Goal: Book appointment/travel/reservation

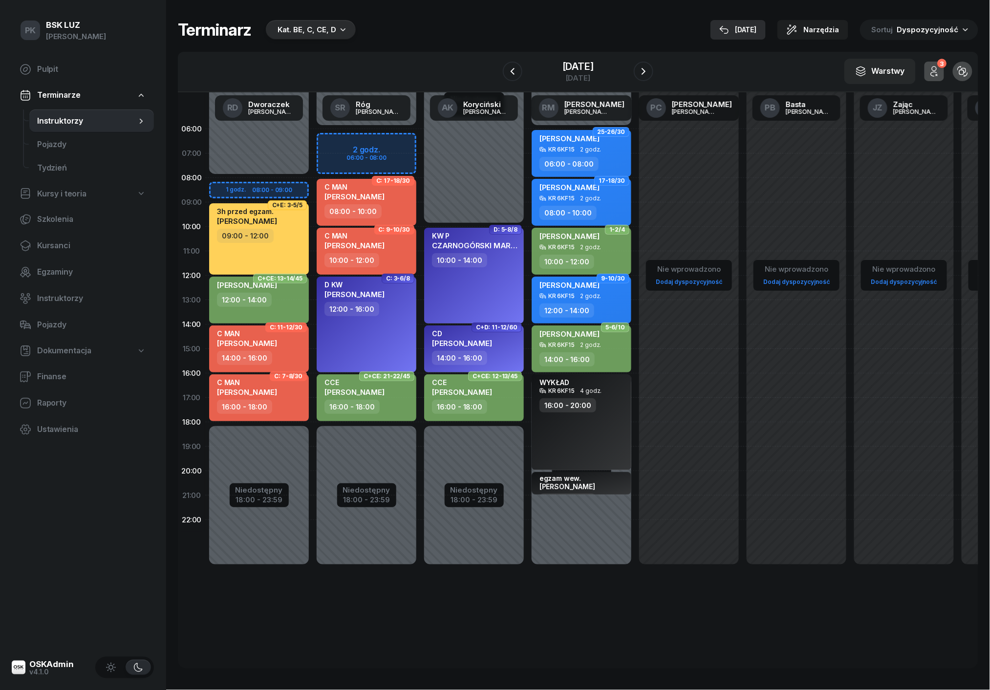
click at [751, 28] on div "[DATE]" at bounding box center [738, 30] width 38 height 12
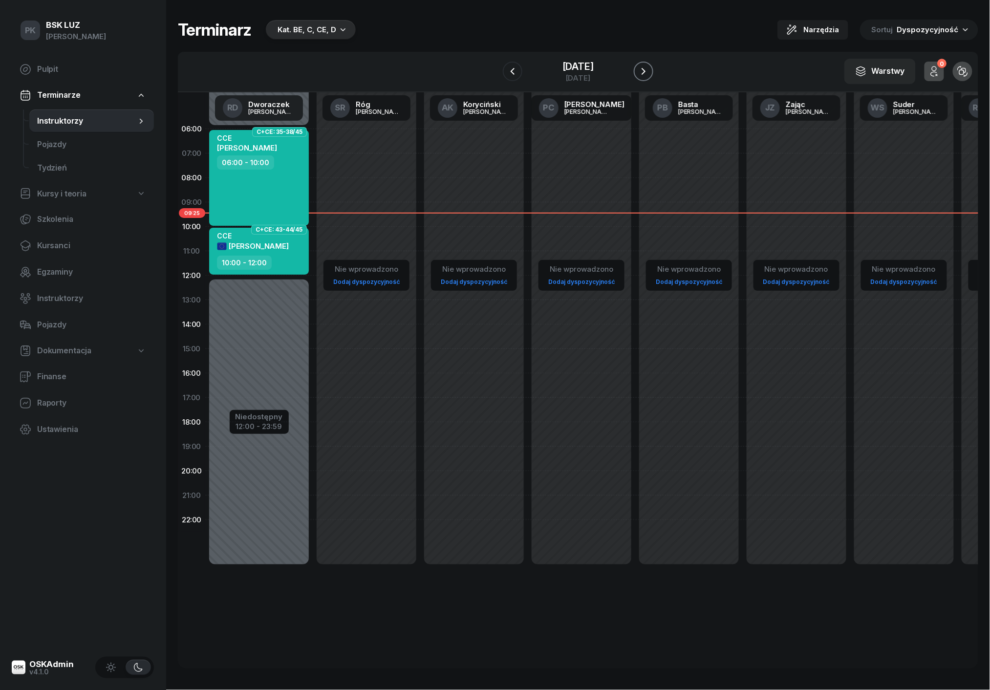
click at [645, 73] on icon "button" at bounding box center [643, 71] width 4 height 7
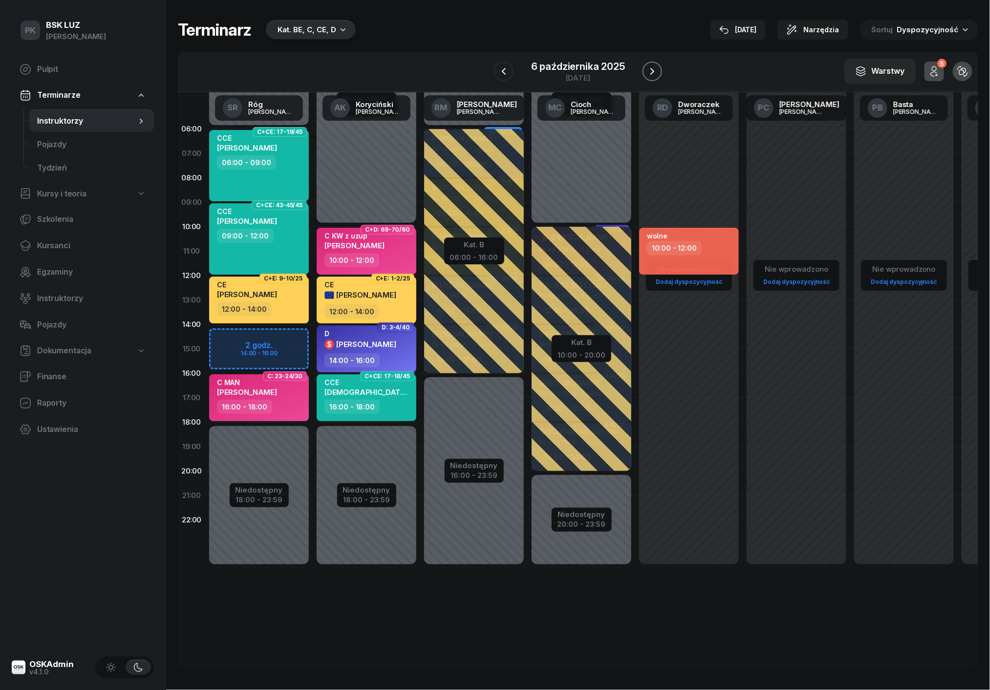
click at [651, 73] on icon "button" at bounding box center [652, 71] width 4 height 7
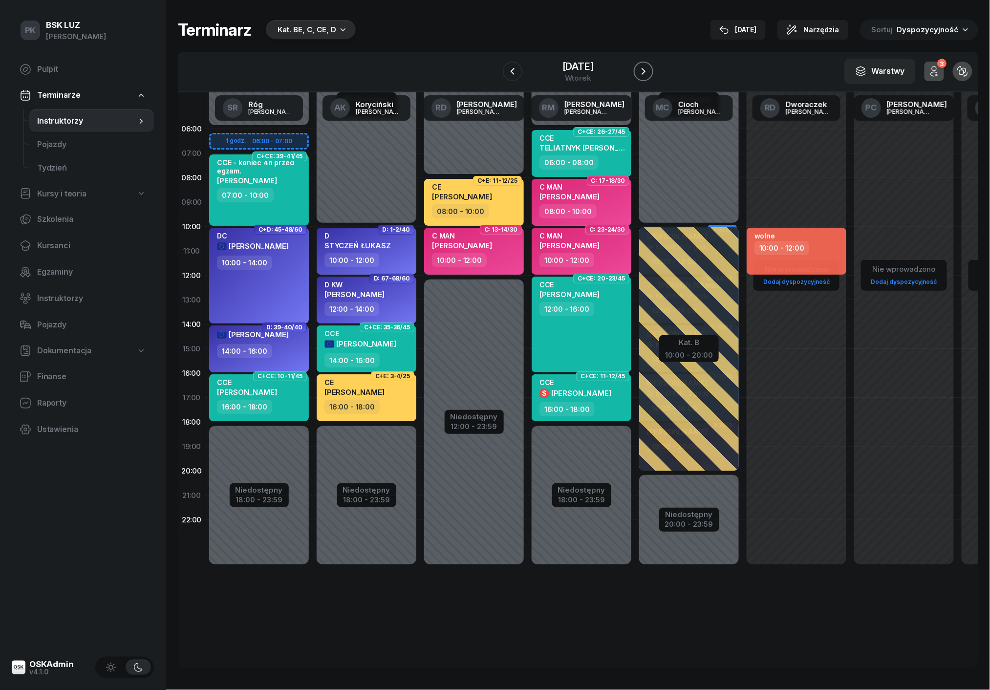
click at [645, 73] on icon "button" at bounding box center [643, 71] width 4 height 7
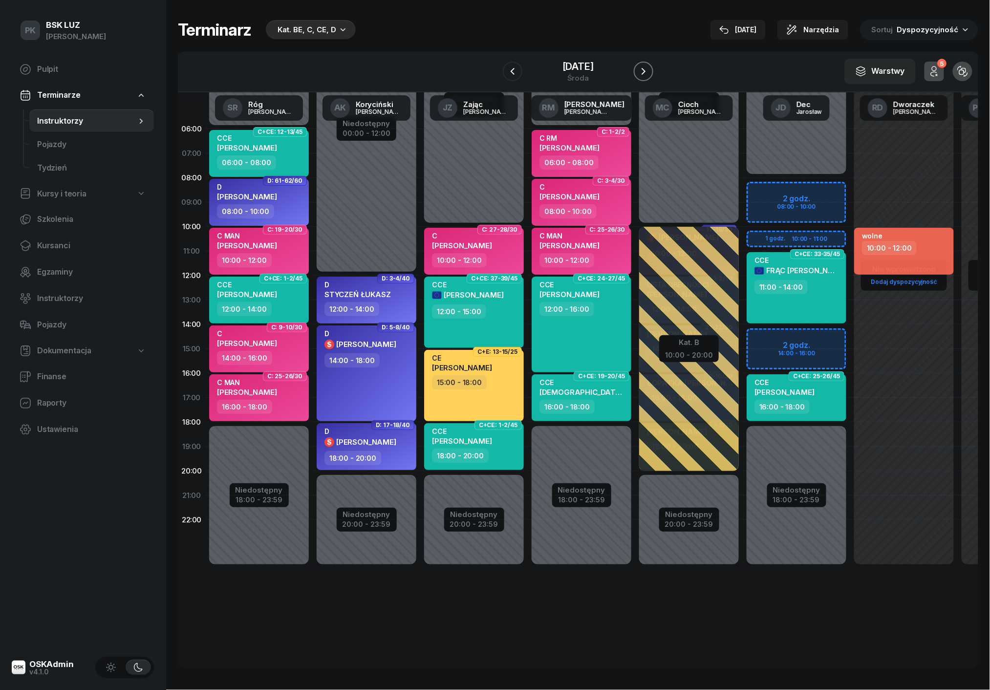
click at [645, 73] on icon "button" at bounding box center [643, 71] width 4 height 7
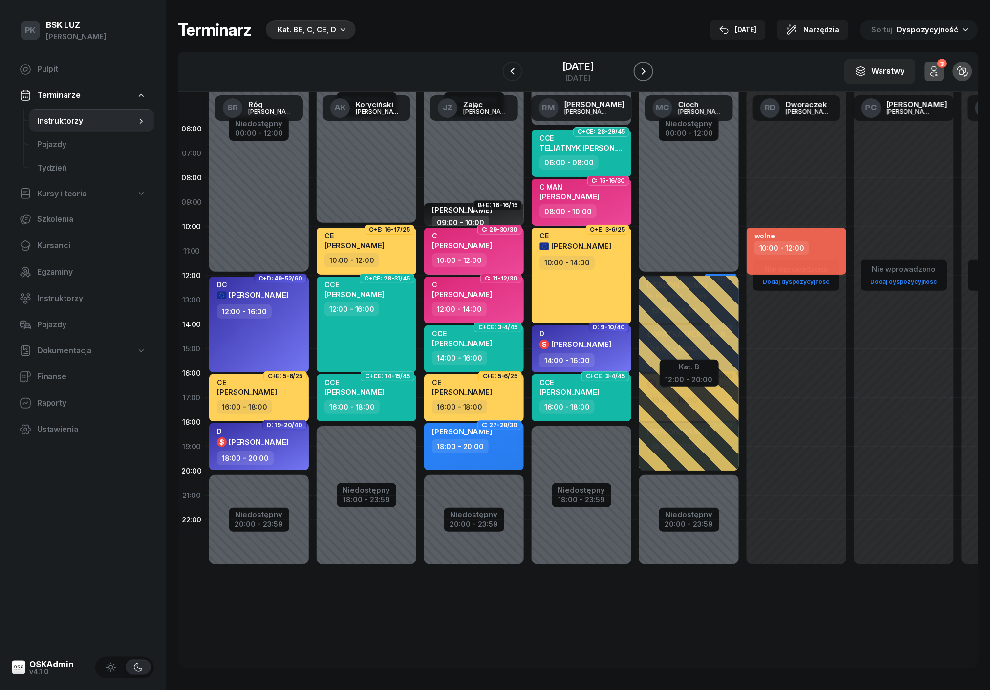
click at [645, 73] on icon "button" at bounding box center [643, 71] width 4 height 7
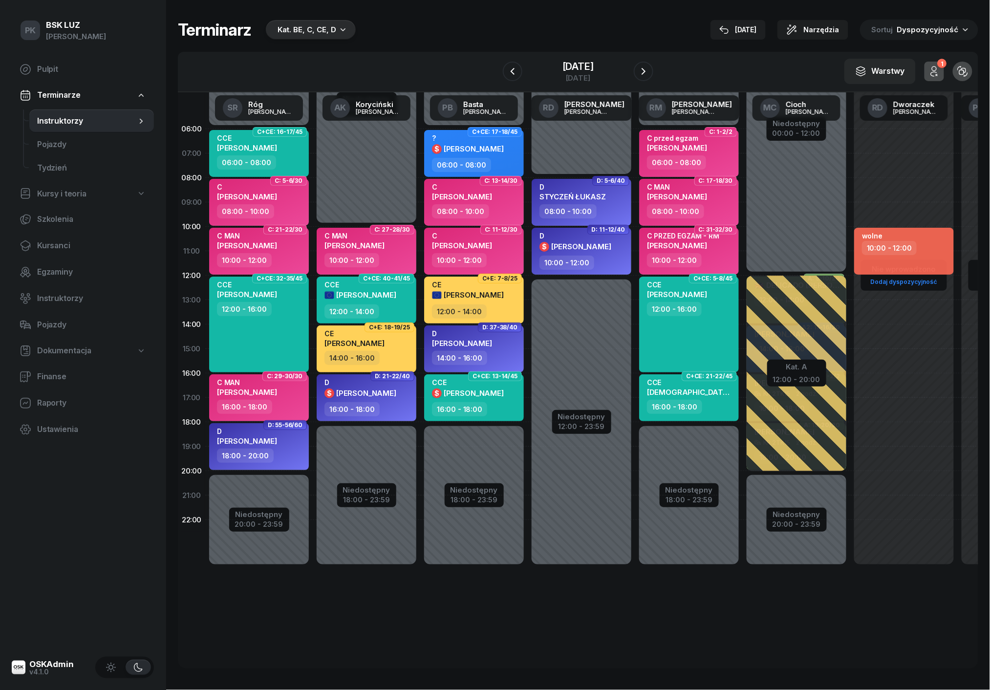
click at [328, 26] on div "Kat. BE, C, CE, D" at bounding box center [306, 30] width 59 height 12
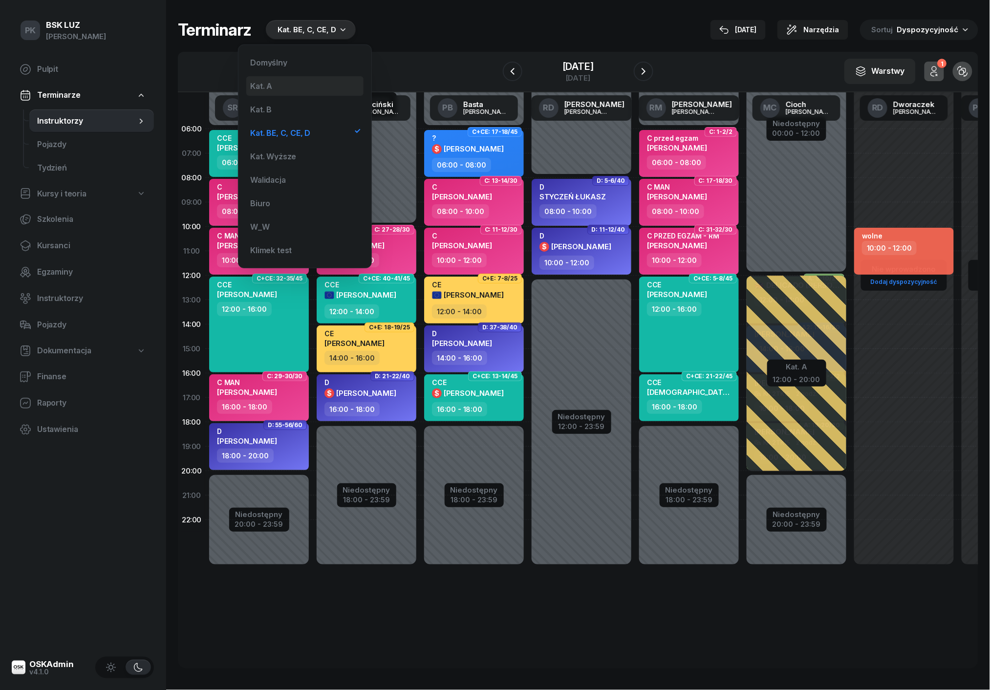
click at [268, 87] on div "Kat. A" at bounding box center [261, 86] width 22 height 8
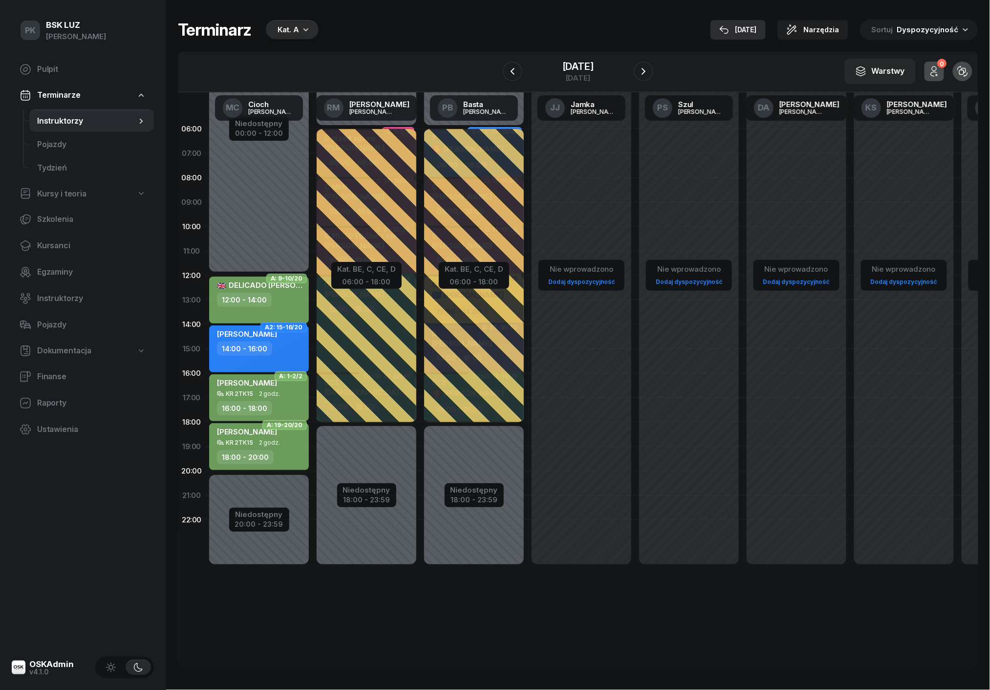
click at [755, 26] on div "[DATE]" at bounding box center [738, 30] width 38 height 12
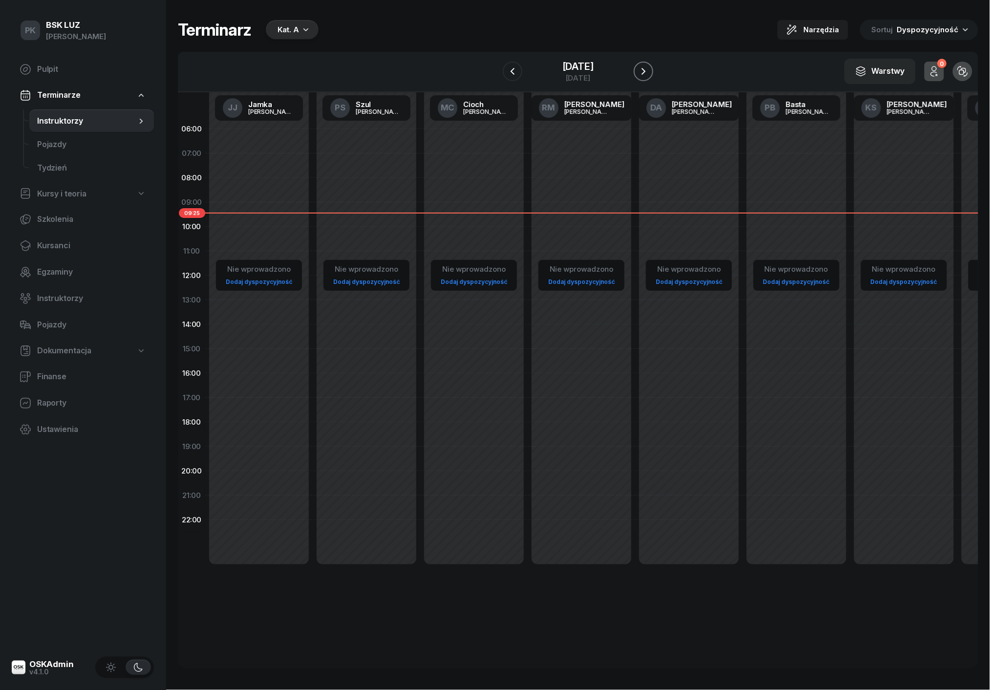
click at [645, 70] on icon "button" at bounding box center [643, 71] width 4 height 7
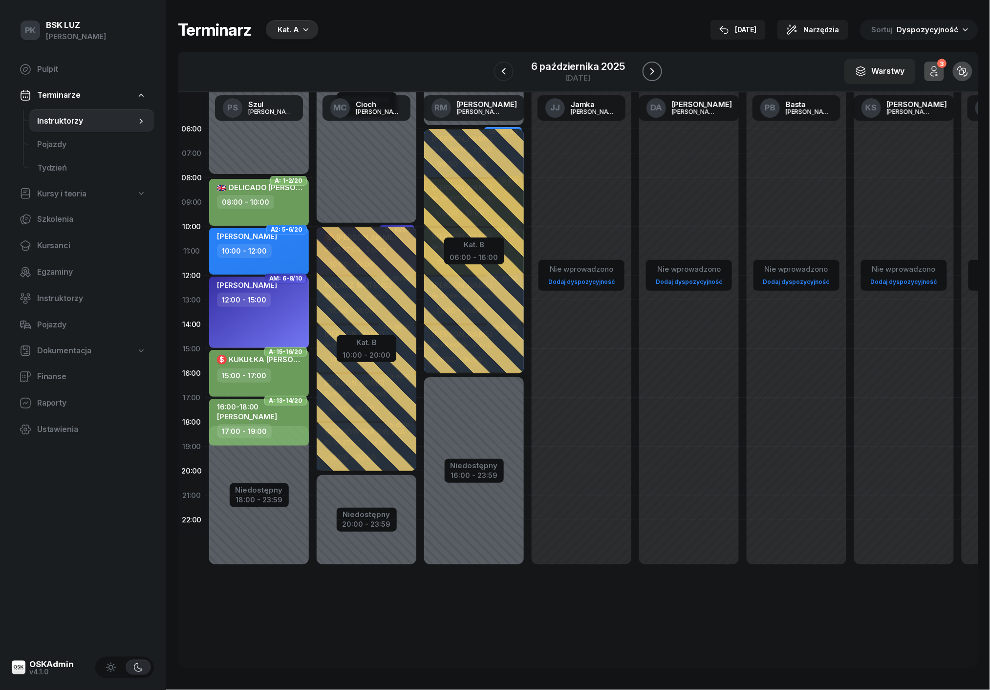
click at [653, 70] on icon "button" at bounding box center [652, 71] width 12 height 12
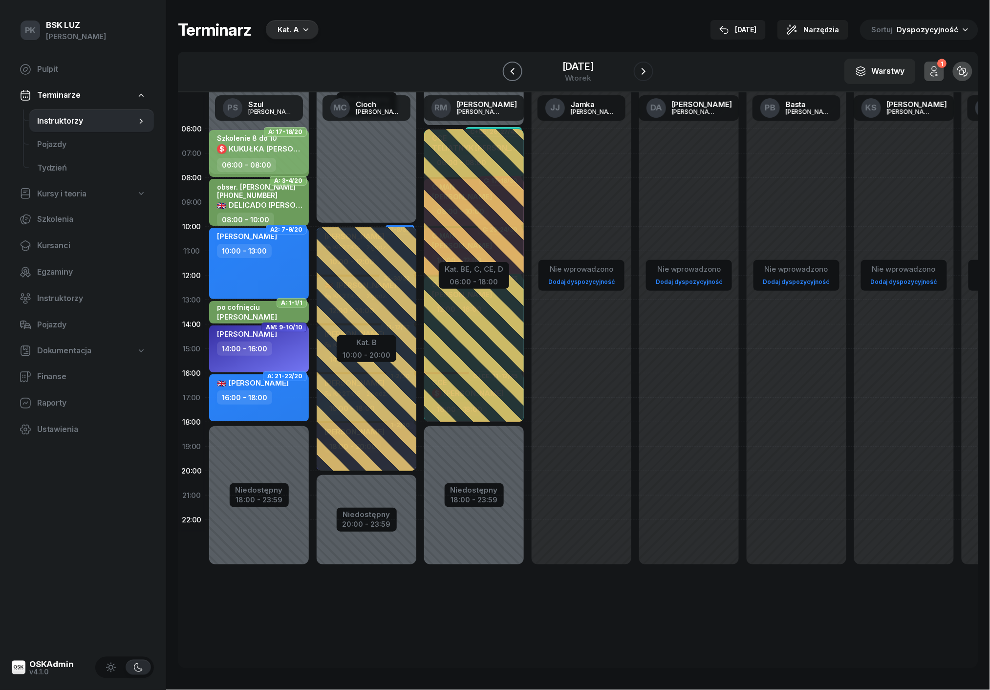
click at [506, 65] on icon "button" at bounding box center [512, 71] width 12 height 12
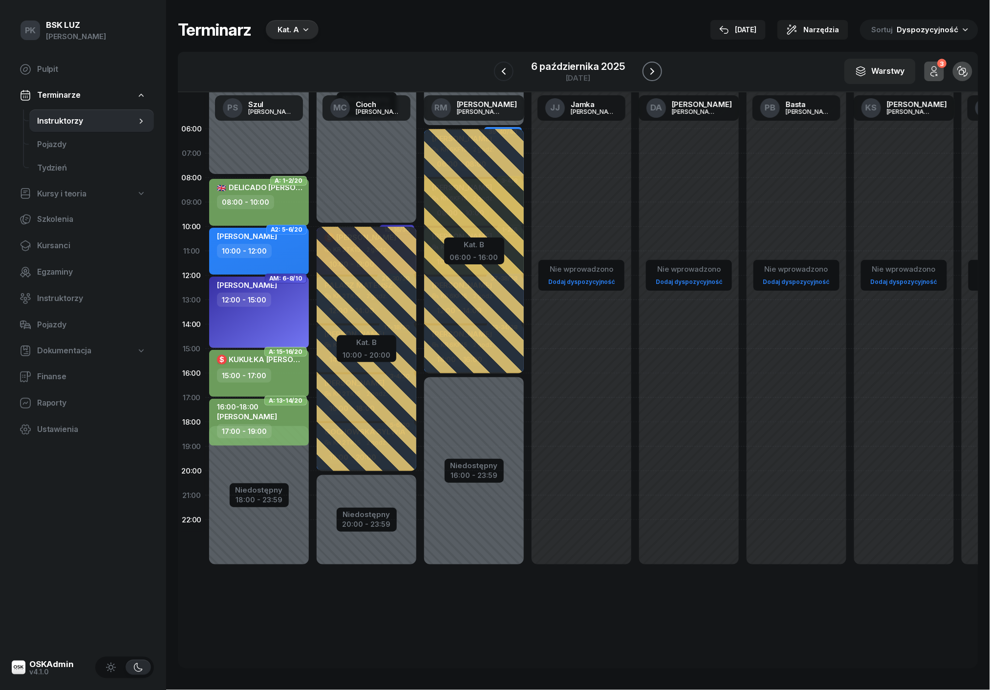
click at [661, 69] on button "button" at bounding box center [652, 72] width 20 height 20
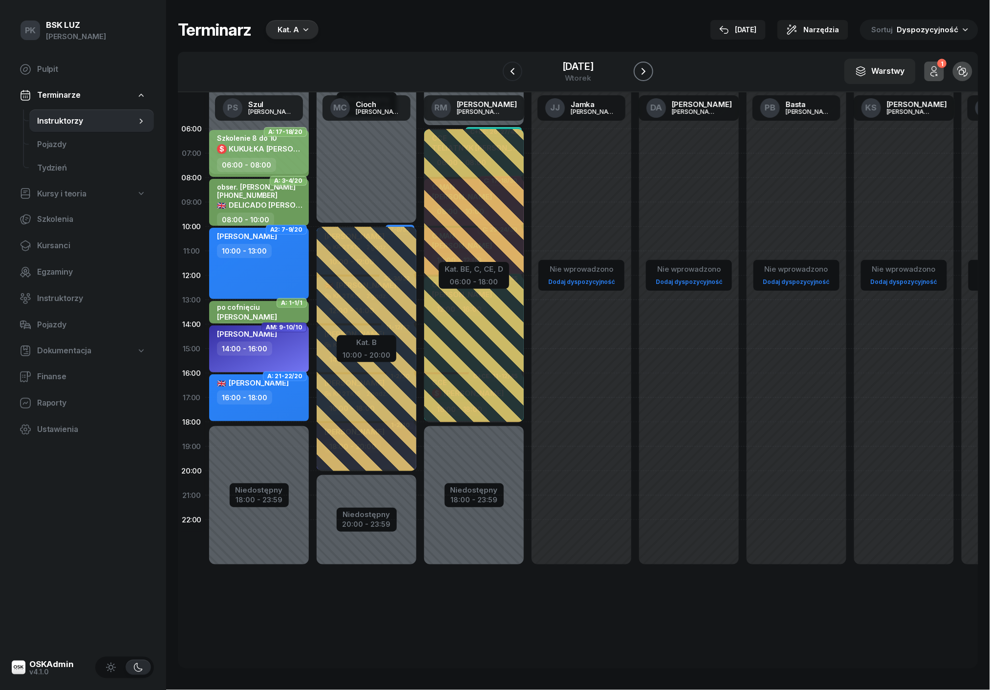
click at [645, 68] on icon "button" at bounding box center [643, 71] width 4 height 7
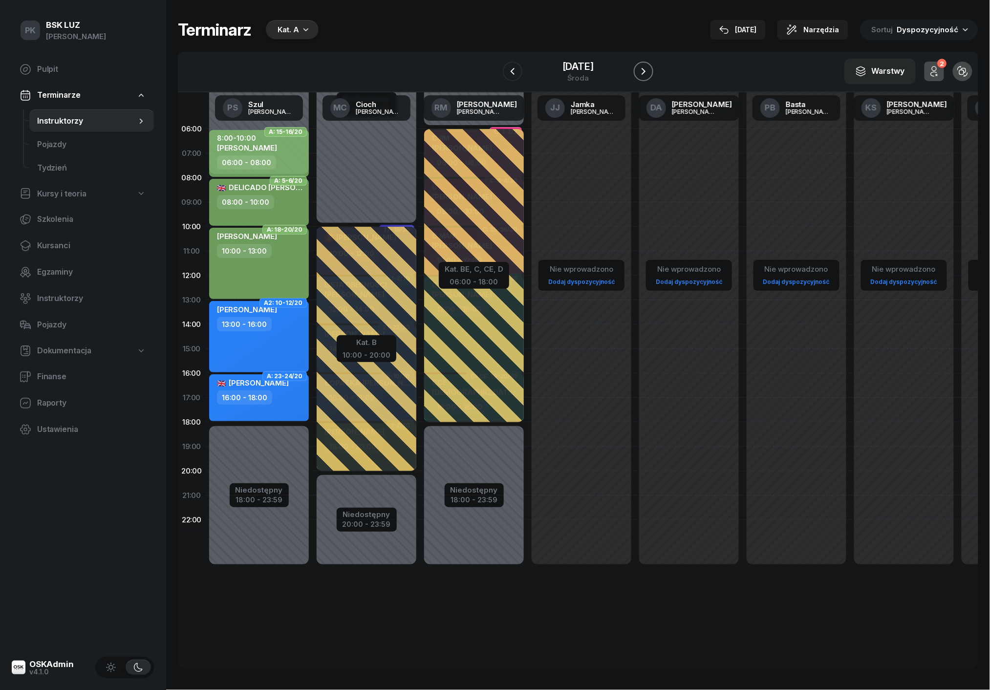
click at [649, 68] on icon "button" at bounding box center [643, 71] width 12 height 12
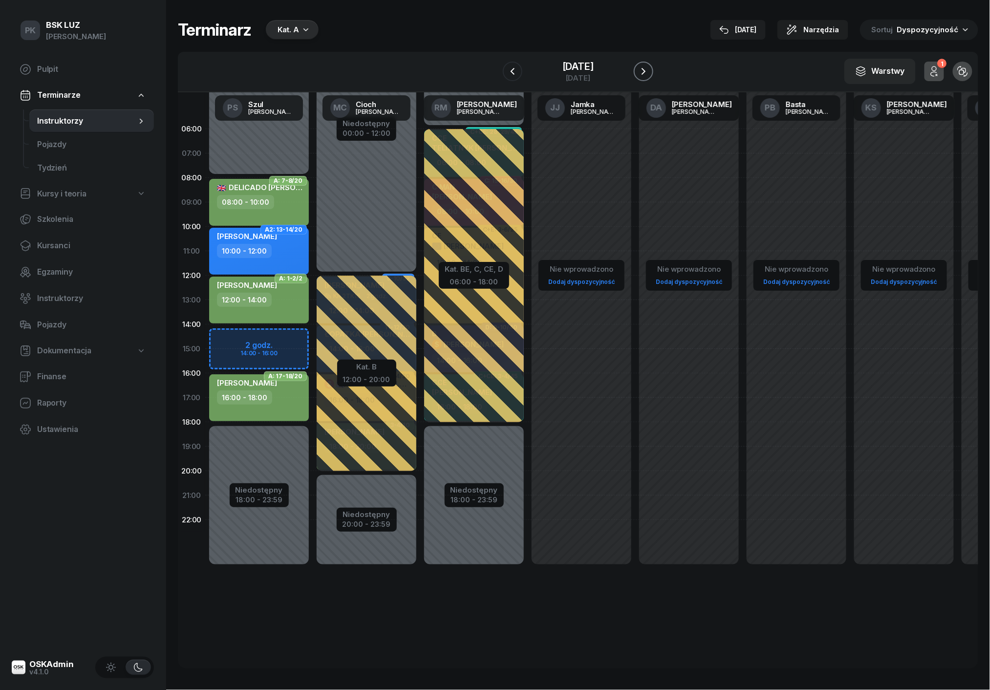
click at [649, 68] on icon "button" at bounding box center [643, 71] width 12 height 12
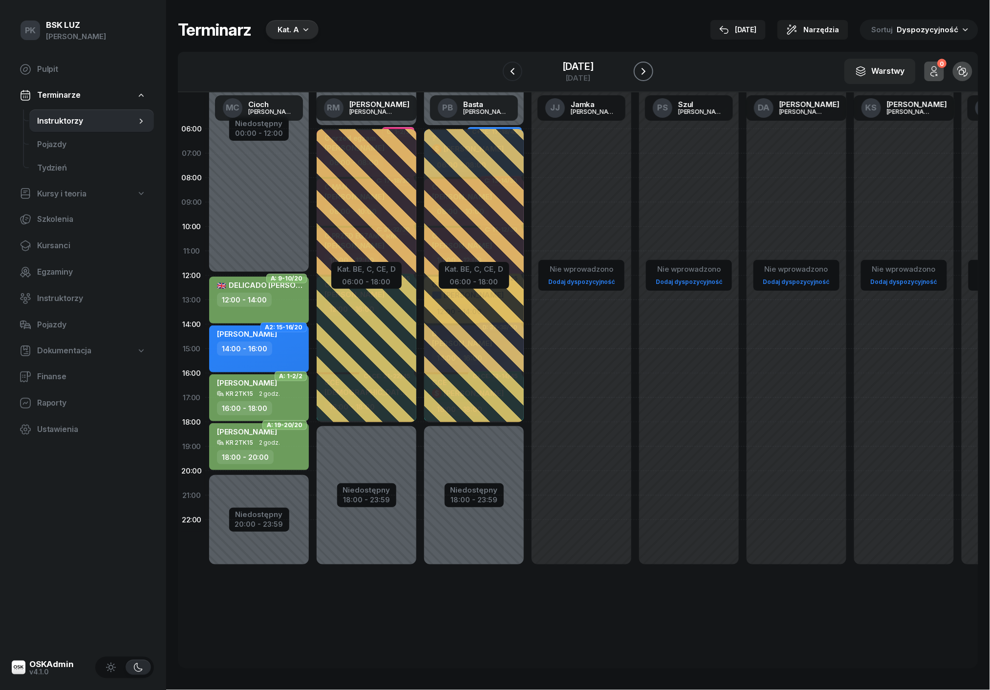
click at [649, 68] on icon "button" at bounding box center [643, 71] width 12 height 12
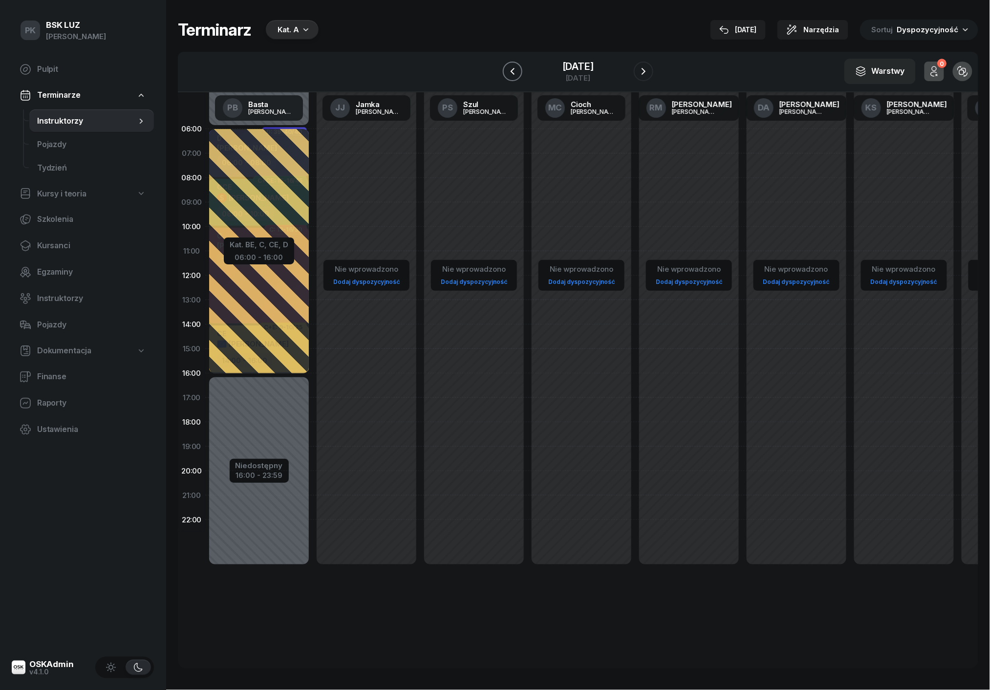
click at [506, 66] on icon "button" at bounding box center [512, 71] width 12 height 12
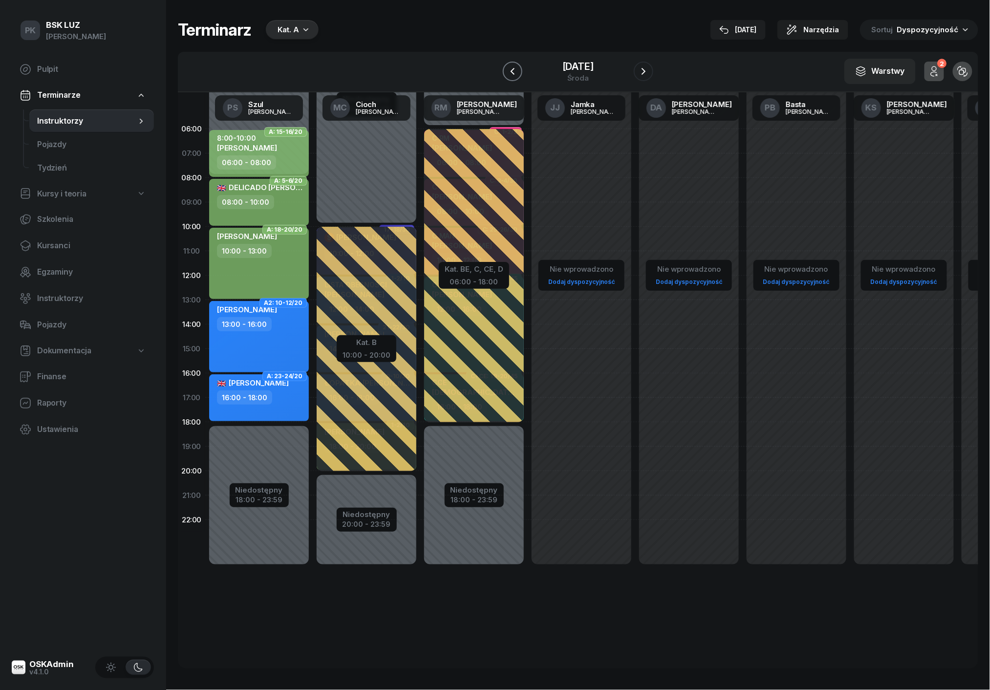
click at [506, 66] on icon "button" at bounding box center [512, 71] width 12 height 12
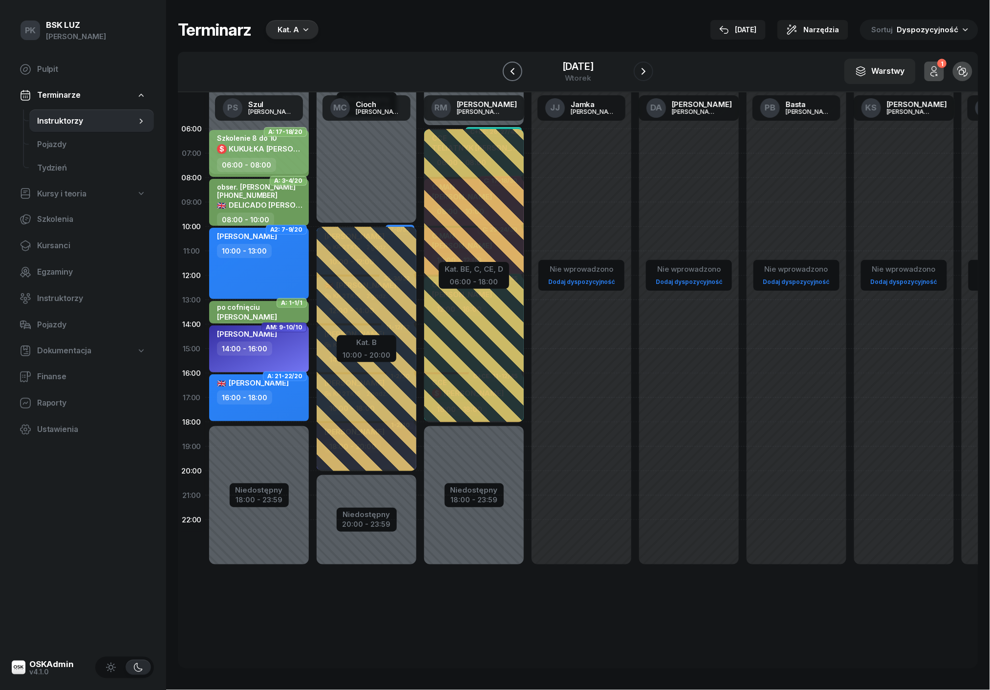
click at [503, 66] on button "button" at bounding box center [513, 72] width 20 height 20
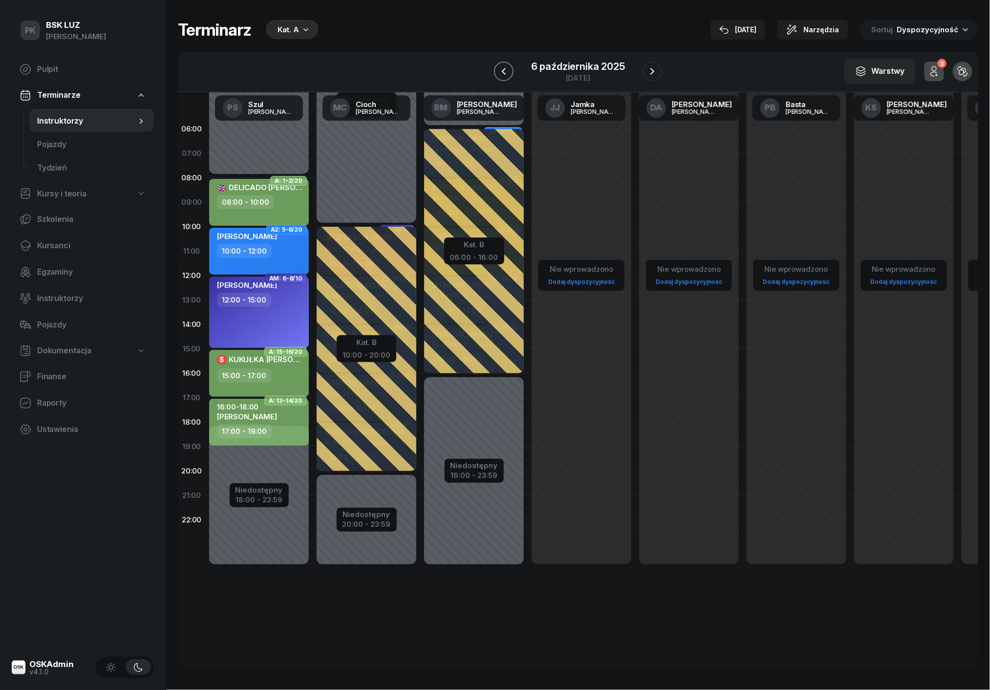
click at [498, 66] on icon "button" at bounding box center [504, 71] width 12 height 12
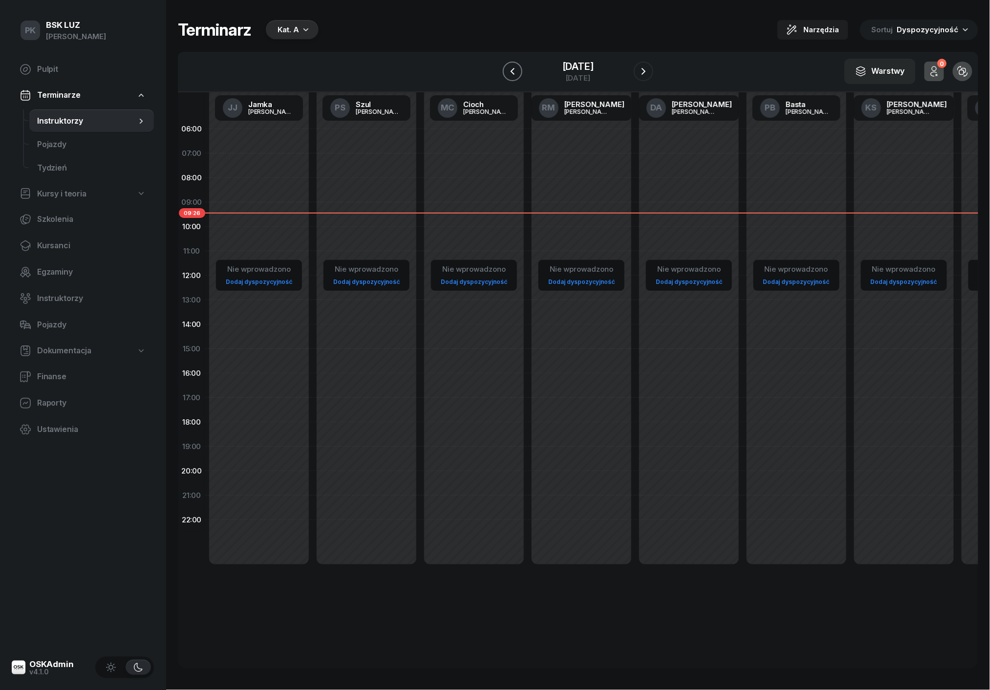
click at [506, 66] on icon "button" at bounding box center [512, 71] width 12 height 12
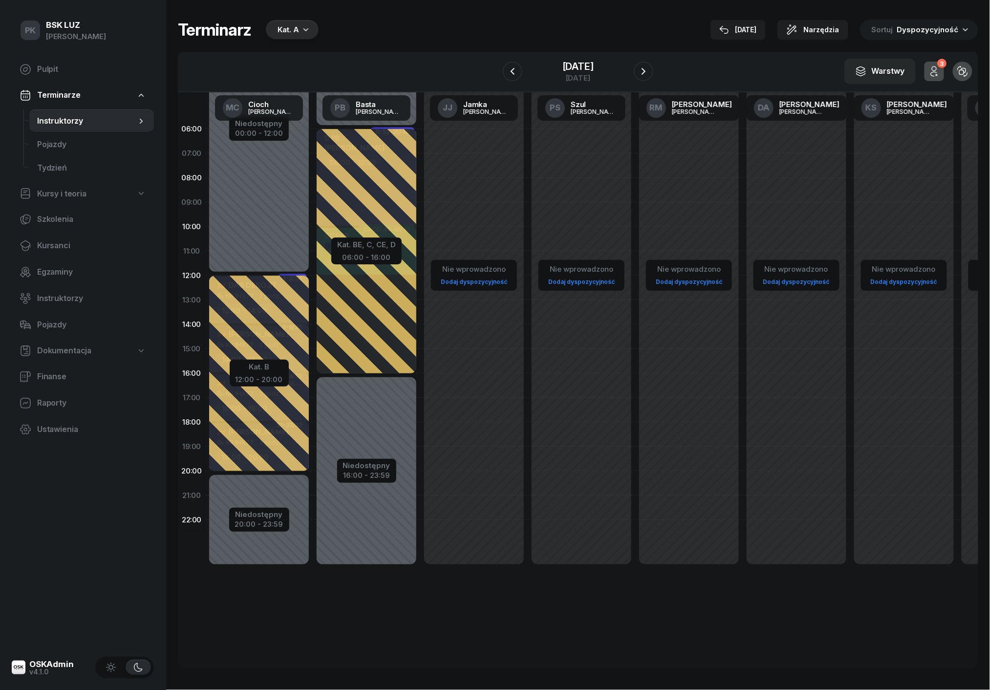
click at [485, 27] on div "Terminarz Kat. A [DATE] Narzędzia Sortuj Dyspozycyjność" at bounding box center [578, 30] width 800 height 21
click at [649, 68] on icon "button" at bounding box center [643, 71] width 12 height 12
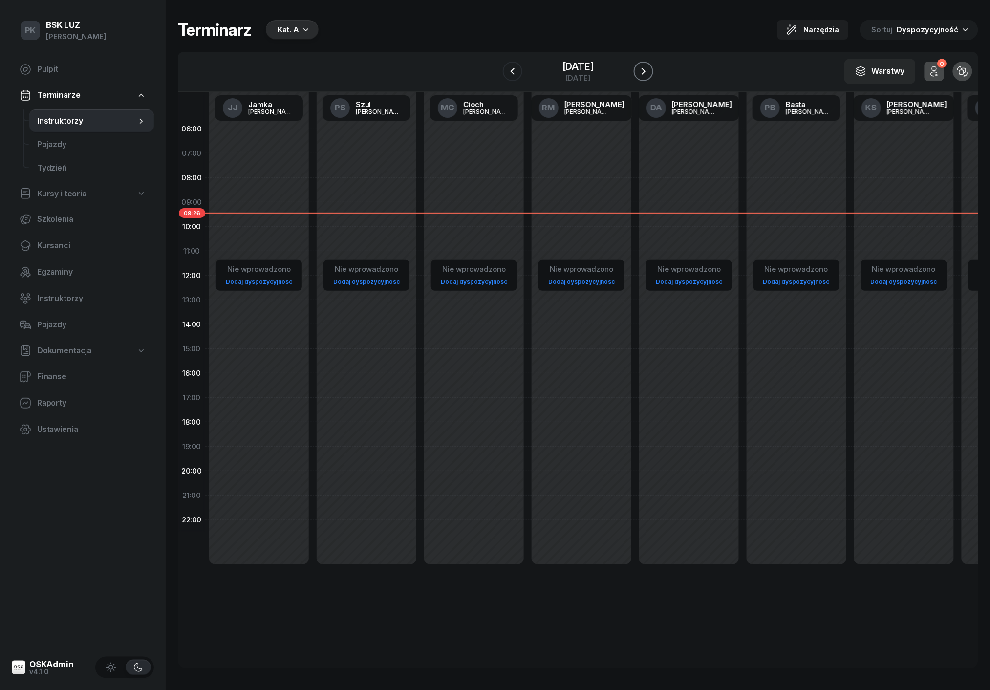
click at [649, 68] on icon "button" at bounding box center [643, 71] width 12 height 12
